Goal: Task Accomplishment & Management: Manage account settings

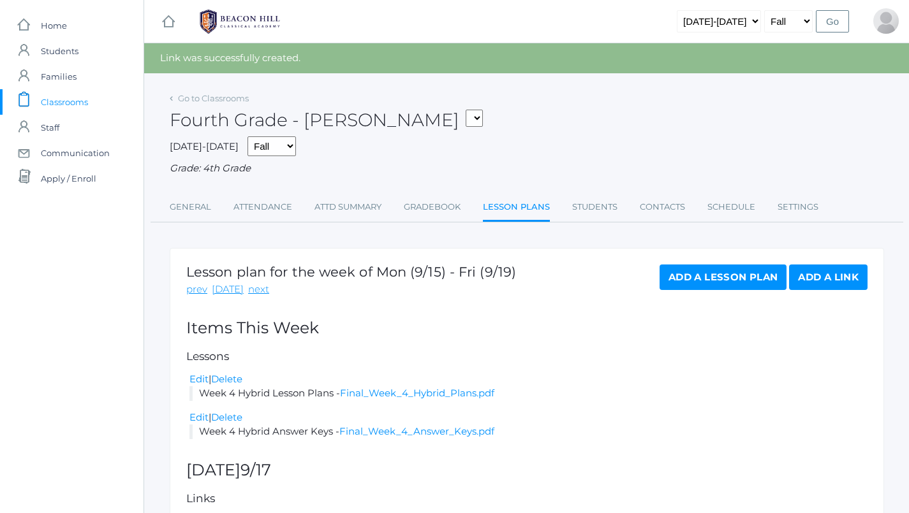
click at [68, 108] on span "Classrooms" at bounding box center [64, 102] width 47 height 26
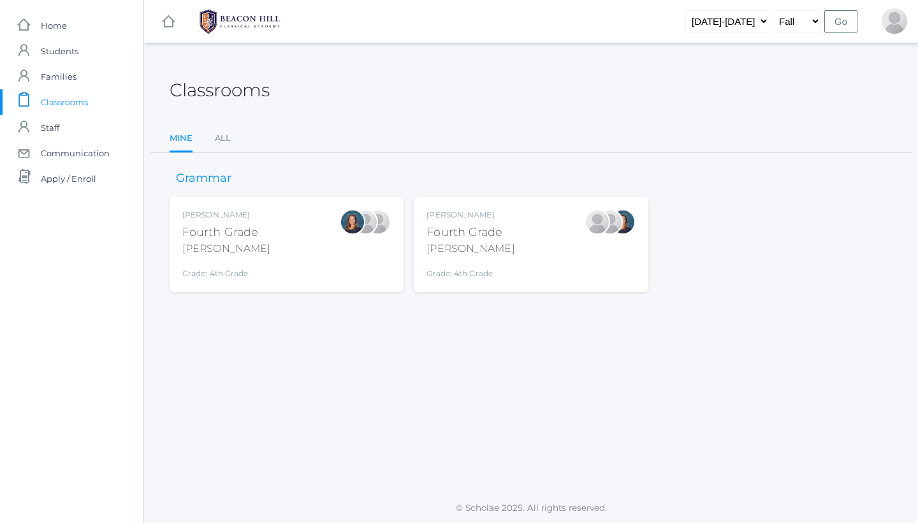
click at [346, 220] on div "Ellie Bradley Fourth Grade Bradley Grade: 4th Grade 04LA" at bounding box center [286, 244] width 209 height 70
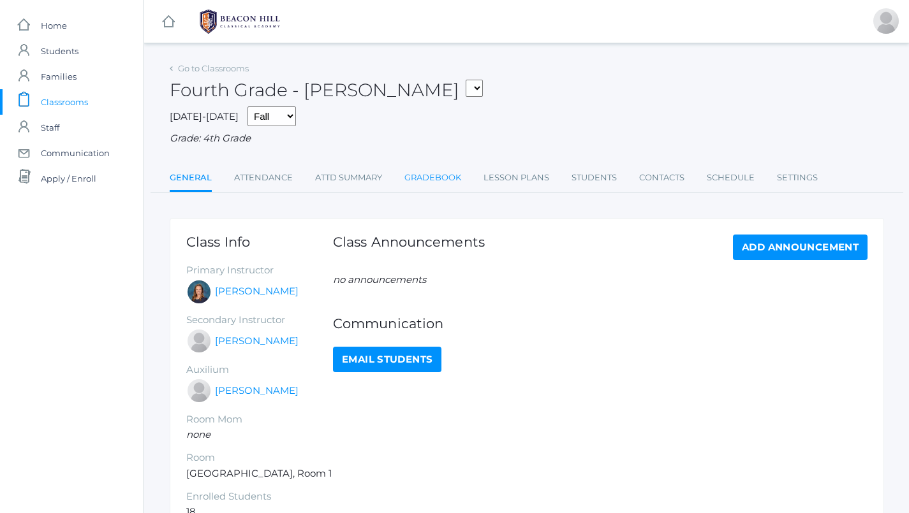
click at [425, 182] on link "Gradebook" at bounding box center [432, 178] width 57 height 26
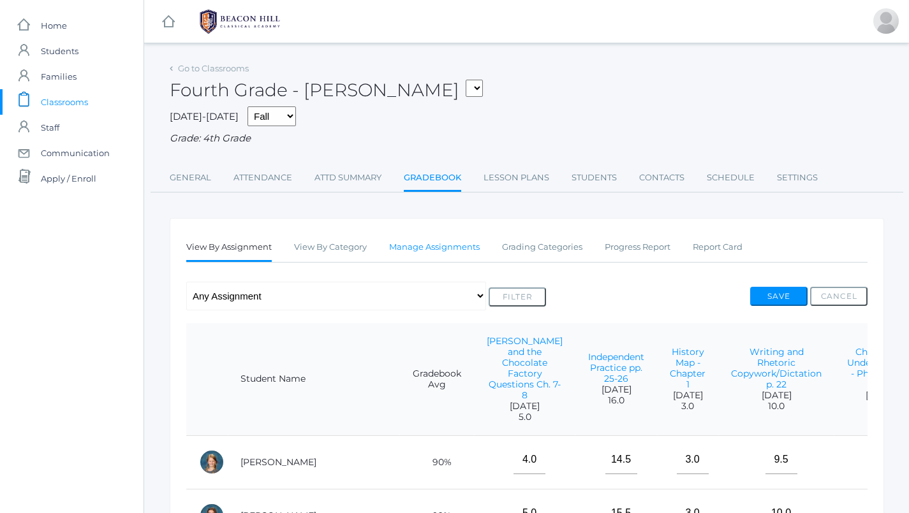
click at [418, 243] on link "Manage Assignments" at bounding box center [434, 248] width 91 height 26
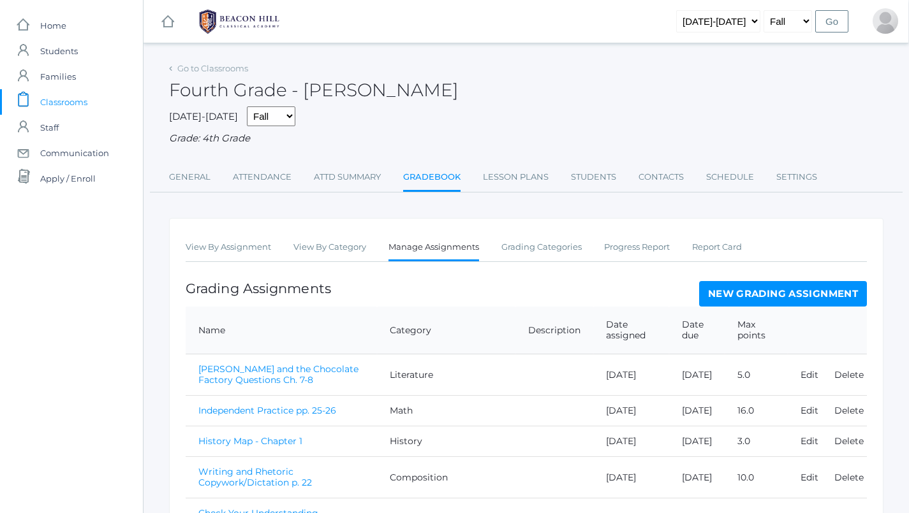
scroll to position [0, 1]
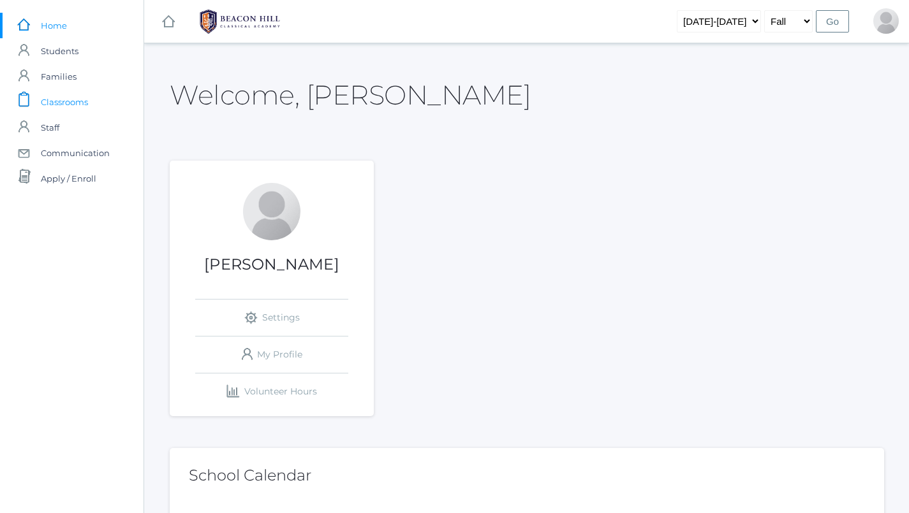
click at [89, 99] on link "icons/clipboard/plain Created with Sketch. Classrooms" at bounding box center [71, 102] width 143 height 26
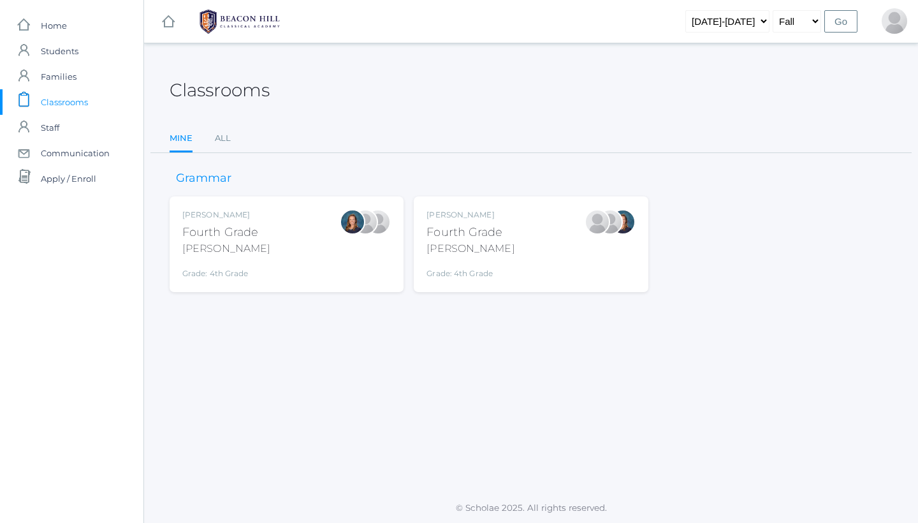
click at [526, 258] on div "[PERSON_NAME] Fourth Grade [PERSON_NAME] Grade: 4th Grade 04LA" at bounding box center [531, 244] width 209 height 70
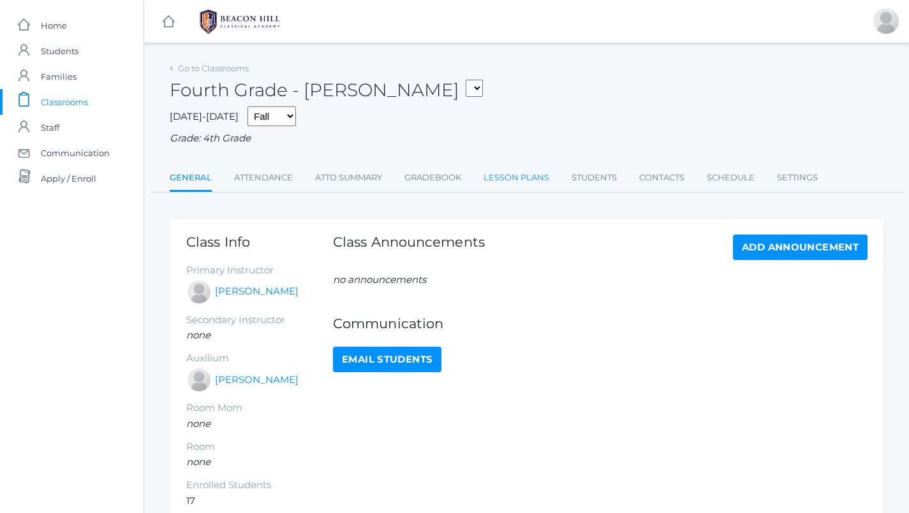
click at [529, 174] on link "Lesson Plans" at bounding box center [516, 178] width 66 height 26
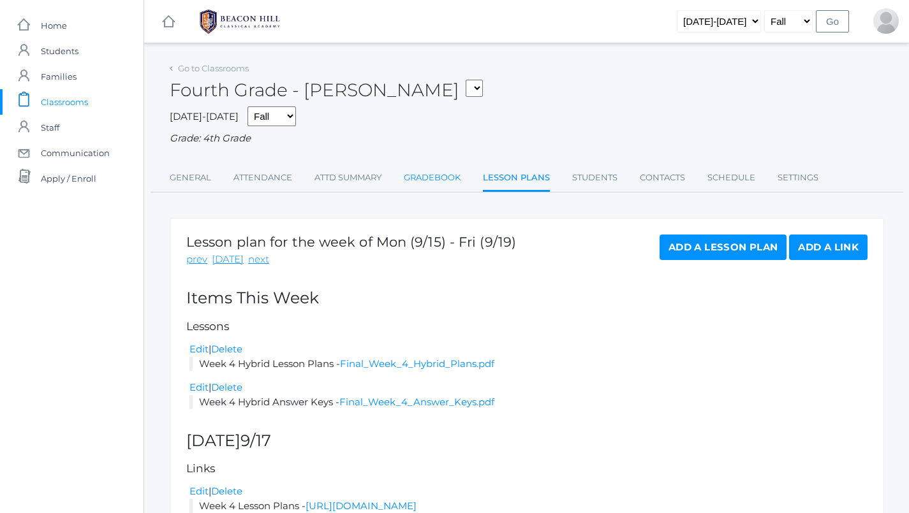
click at [412, 178] on link "Gradebook" at bounding box center [432, 178] width 57 height 26
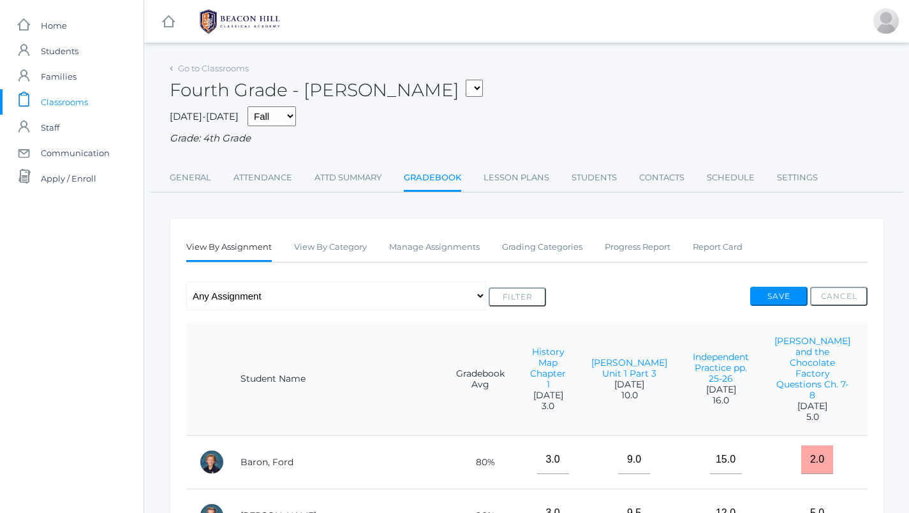
scroll to position [6, 0]
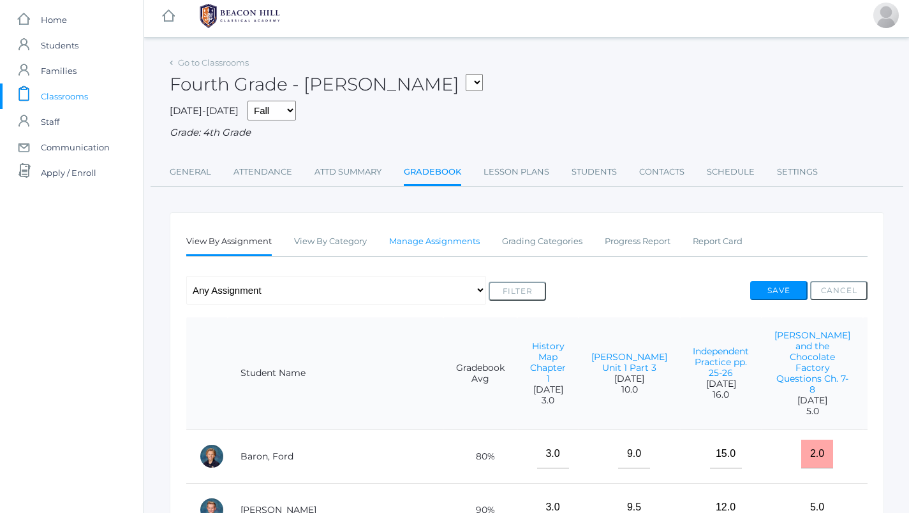
click at [422, 229] on link "Manage Assignments" at bounding box center [434, 242] width 91 height 26
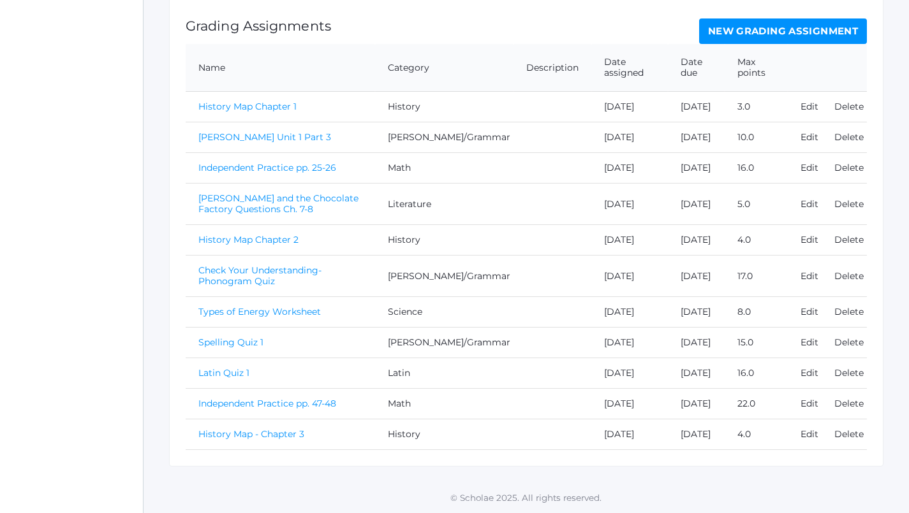
scroll to position [332, 1]
click at [309, 402] on link "Independent Practice pp. 47-48" at bounding box center [267, 403] width 138 height 11
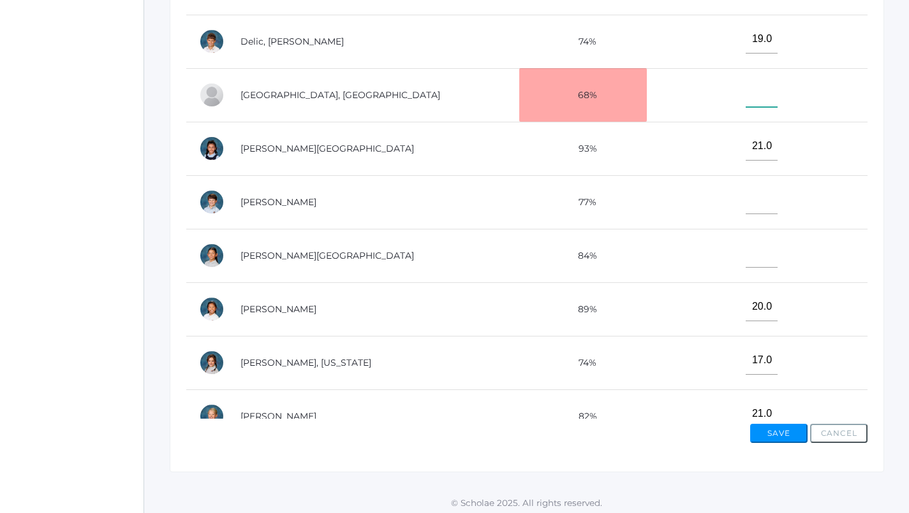
click at [745, 98] on input"] "text" at bounding box center [761, 92] width 32 height 29
type input"] "13"
click at [772, 440] on div "View By Assignment View By Category Manage Assignments Grading Categories Progr…" at bounding box center [527, 138] width 714 height 669
click at [771, 434] on button "Save" at bounding box center [778, 433] width 57 height 19
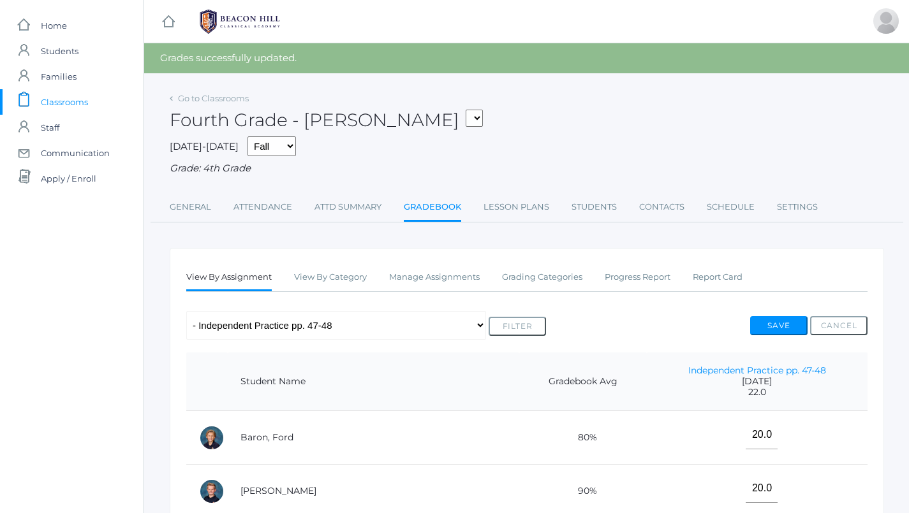
click at [771, 316] on button "Save" at bounding box center [778, 325] width 57 height 19
click at [436, 272] on link "Manage Assignments" at bounding box center [434, 278] width 91 height 26
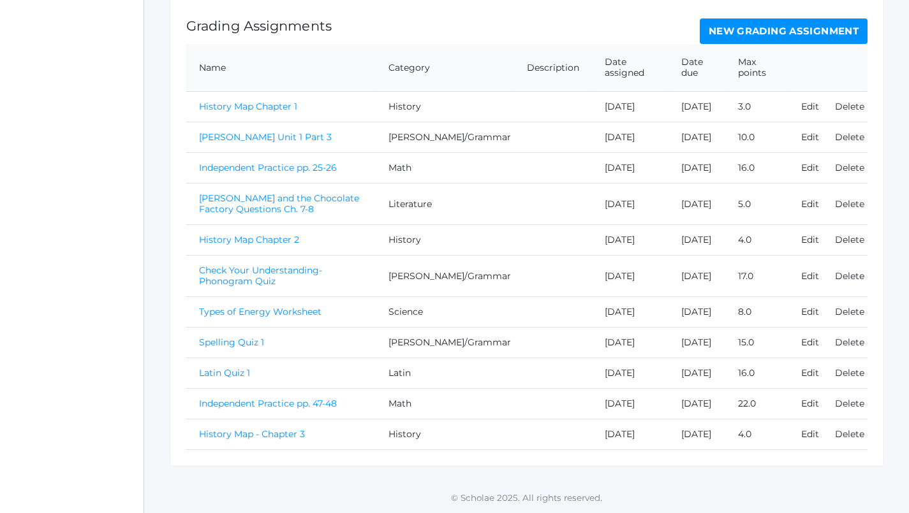
scroll to position [332, 0]
click at [226, 337] on link "Spelling Quiz 1" at bounding box center [231, 342] width 65 height 11
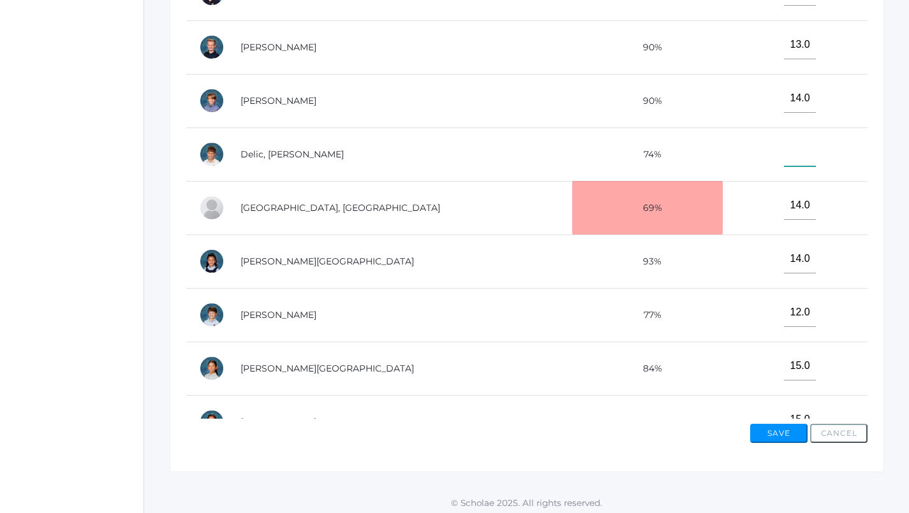
click at [784, 148] on input"] "text" at bounding box center [800, 152] width 32 height 29
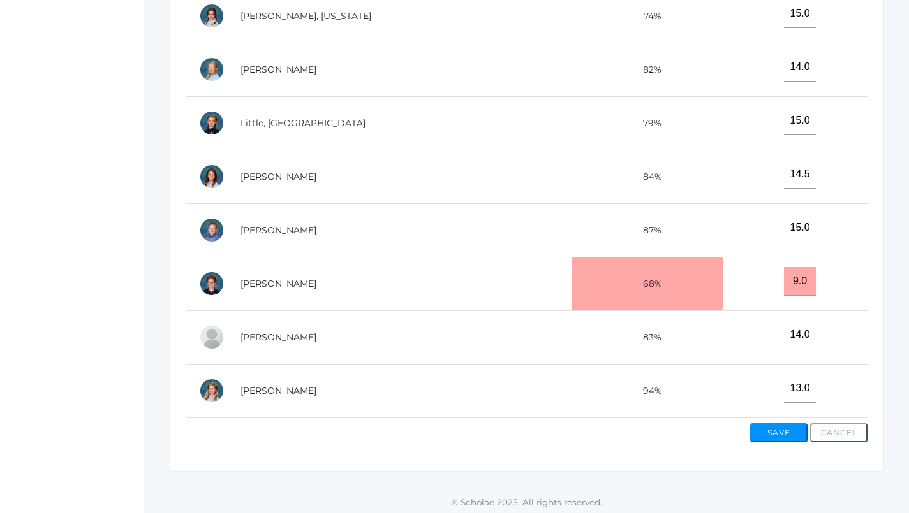
scroll to position [414, 0]
type input"] "12"
click at [777, 436] on button "Save" at bounding box center [778, 433] width 57 height 19
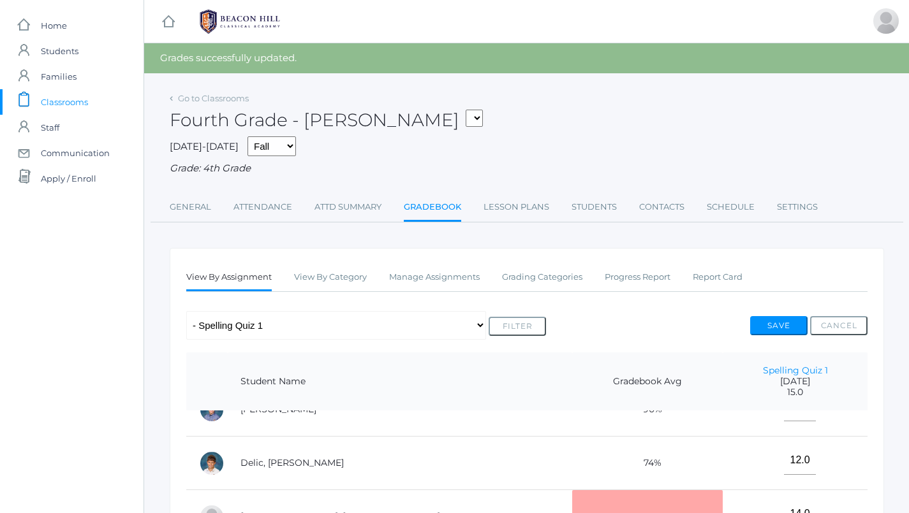
click at [80, 93] on span "Classrooms" at bounding box center [64, 102] width 47 height 26
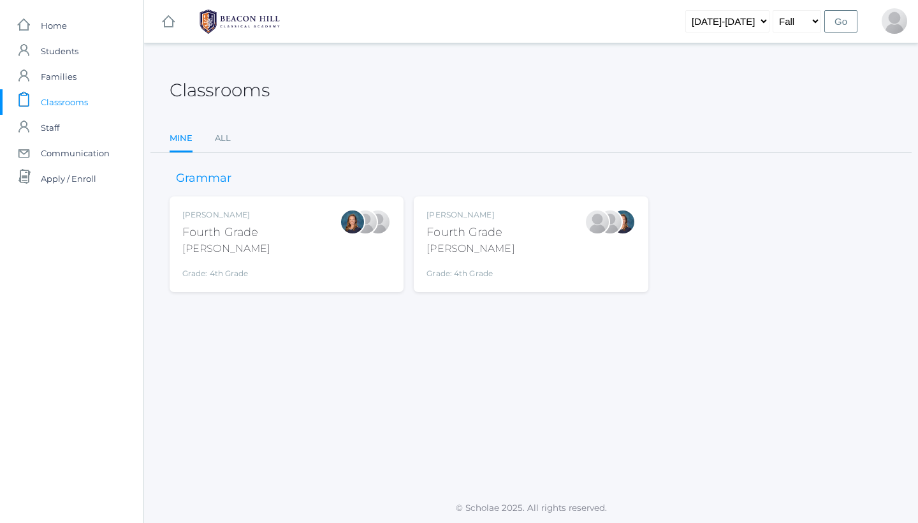
click at [544, 231] on div "[PERSON_NAME] Fourth Grade [PERSON_NAME] Grade: 4th Grade 04LA" at bounding box center [531, 244] width 209 height 70
